Goal: Information Seeking & Learning: Learn about a topic

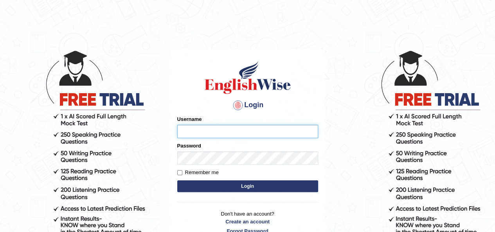
type input "okyere"
click at [262, 185] on button "Login" at bounding box center [247, 186] width 141 height 12
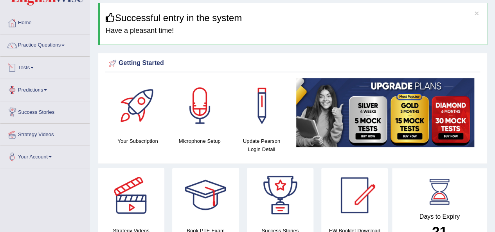
scroll to position [39, 0]
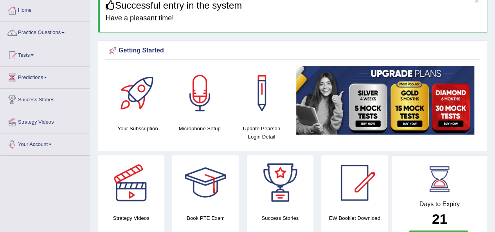
click at [34, 55] on span at bounding box center [32, 55] width 3 height 2
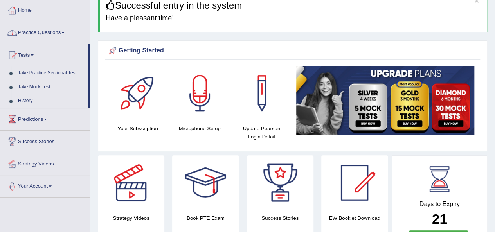
click at [65, 32] on span at bounding box center [62, 33] width 3 height 2
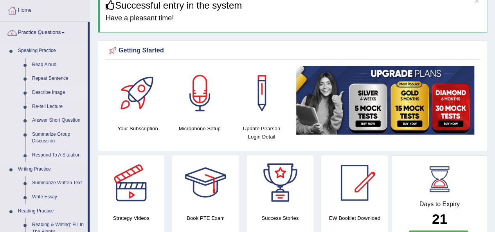
click at [55, 91] on link "Describe Image" at bounding box center [58, 93] width 59 height 14
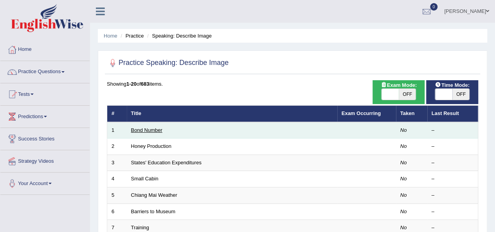
click at [142, 129] on link "Bond Number" at bounding box center [146, 130] width 31 height 6
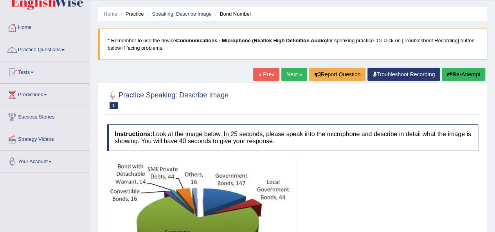
scroll to position [61, 0]
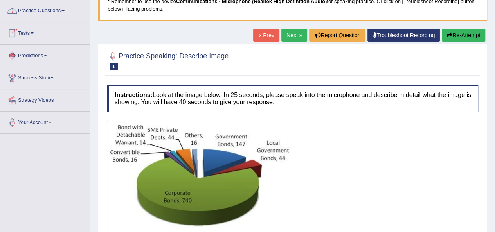
click at [50, 52] on link "Predictions" at bounding box center [44, 55] width 89 height 20
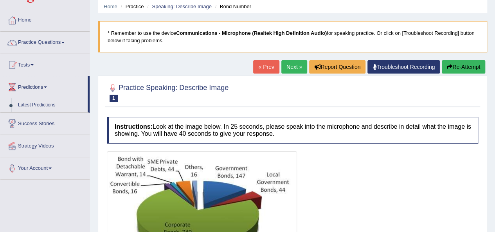
scroll to position [0, 0]
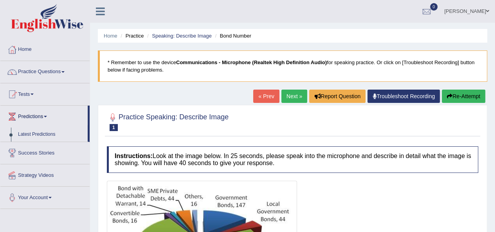
click at [65, 74] on link "Practice Questions" at bounding box center [44, 71] width 89 height 20
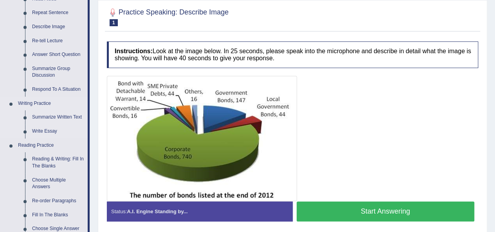
scroll to position [117, 0]
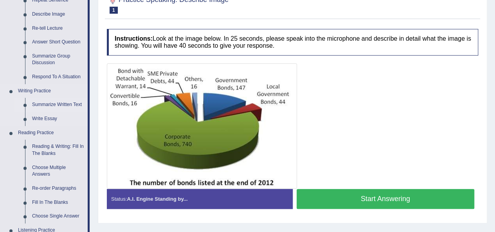
click at [57, 105] on link "Summarize Written Text" at bounding box center [58, 105] width 59 height 14
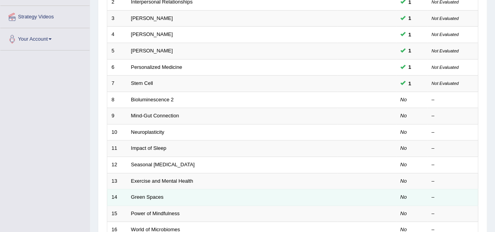
scroll to position [196, 0]
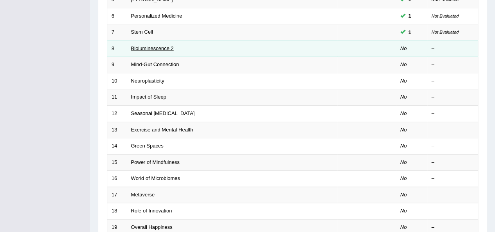
click at [148, 46] on link "Bioluminescence 2" at bounding box center [152, 48] width 43 height 6
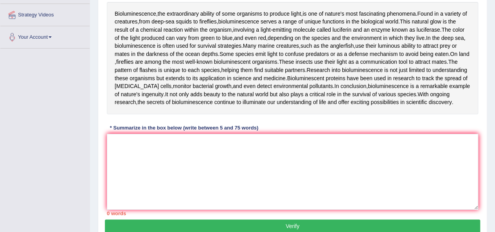
scroll to position [156, 0]
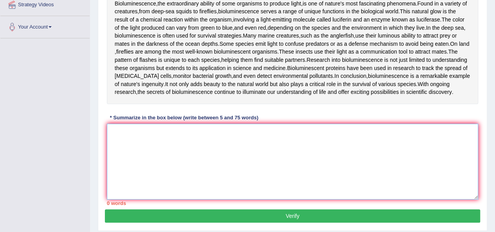
click at [241, 145] on textarea at bounding box center [292, 162] width 371 height 76
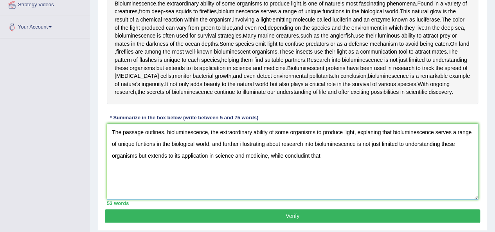
click at [310, 160] on textarea "The passage outlines, bioluminescence, the extraordinary ability of some organi…" at bounding box center [292, 162] width 371 height 76
click at [344, 163] on textarea "The passage outlines, bioluminescence, the extraordinary ability of some organi…" at bounding box center [292, 162] width 371 height 76
click at [310, 165] on textarea "The passage outlines, bioluminescence, the extraordinary ability of some organi…" at bounding box center [292, 162] width 371 height 76
click at [302, 163] on textarea "The passage outlines, bioluminescence, the extraordinary ability of some organi…" at bounding box center [292, 162] width 371 height 76
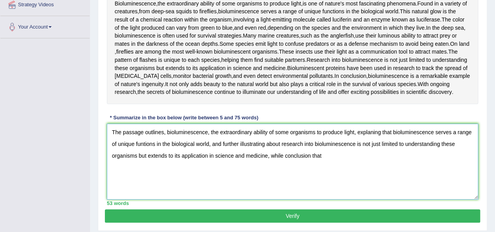
click at [396, 194] on textarea "The passage outlines, bioluminescence, the extraordinary ability of some organi…" at bounding box center [292, 162] width 371 height 76
type textarea "The passage outlines, bioluminescence, the extraordinary ability of some organi…"
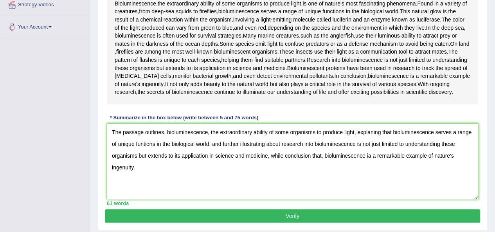
click at [283, 222] on button "Verify" at bounding box center [292, 215] width 375 height 13
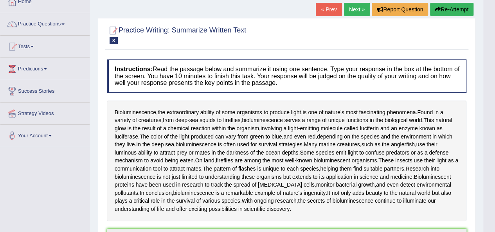
scroll to position [0, 0]
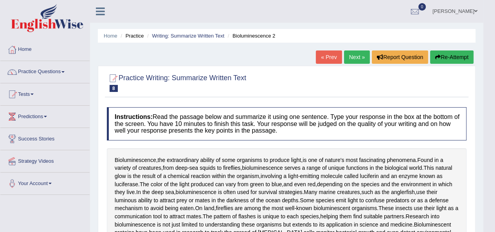
click at [356, 53] on link "Next »" at bounding box center [357, 56] width 26 height 13
